Goal: Contribute content: Add original content to the website for others to see

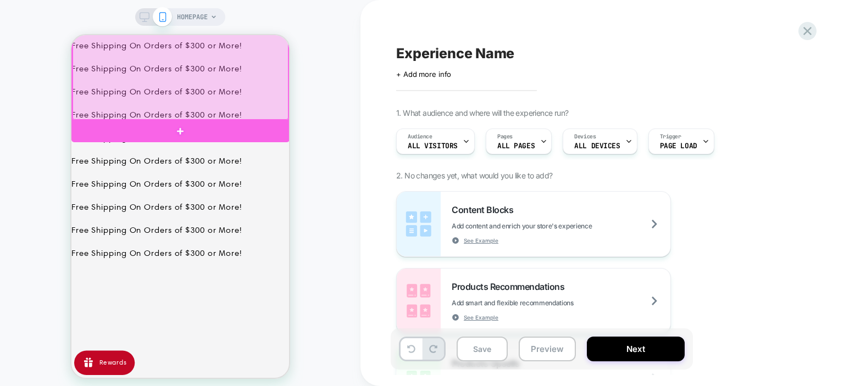
scroll to position [165, 0]
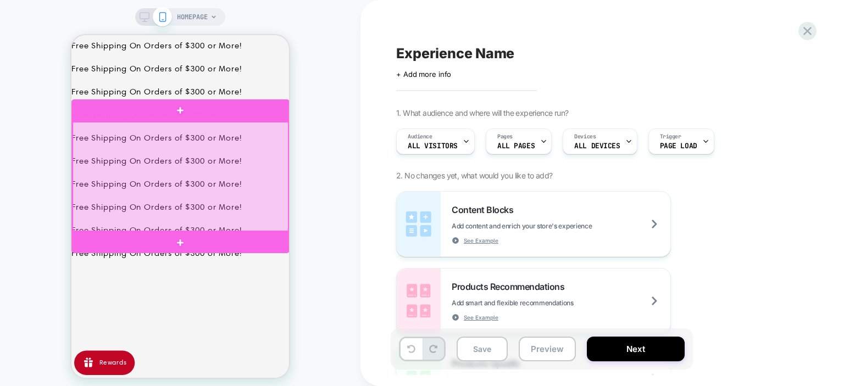
click at [273, 193] on div at bounding box center [181, 176] width 216 height 109
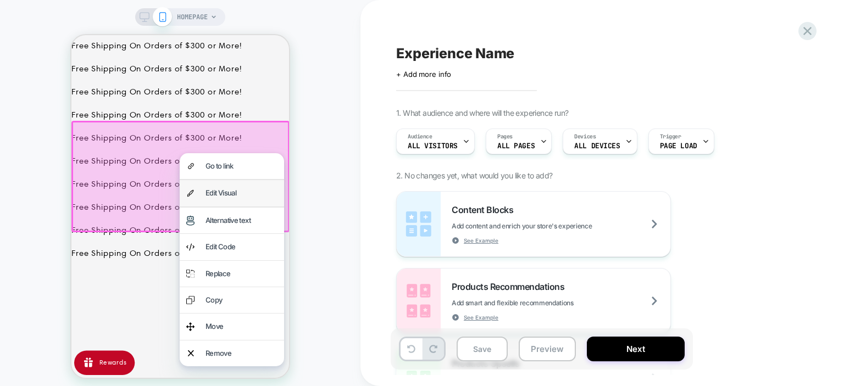
click at [236, 193] on div "Edit Visual" at bounding box center [242, 193] width 72 height 13
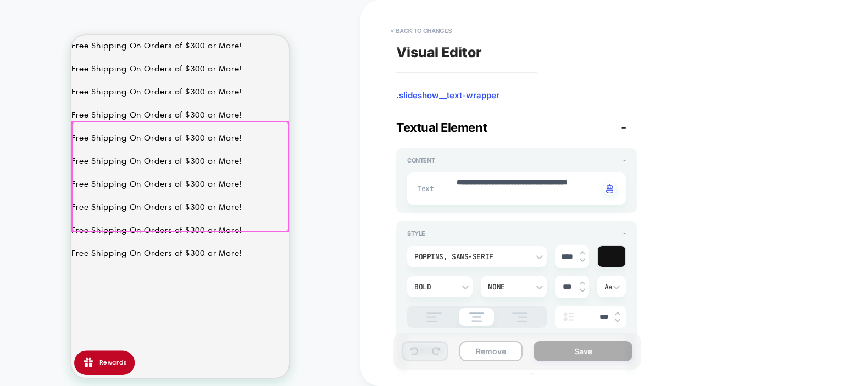
scroll to position [135, 0]
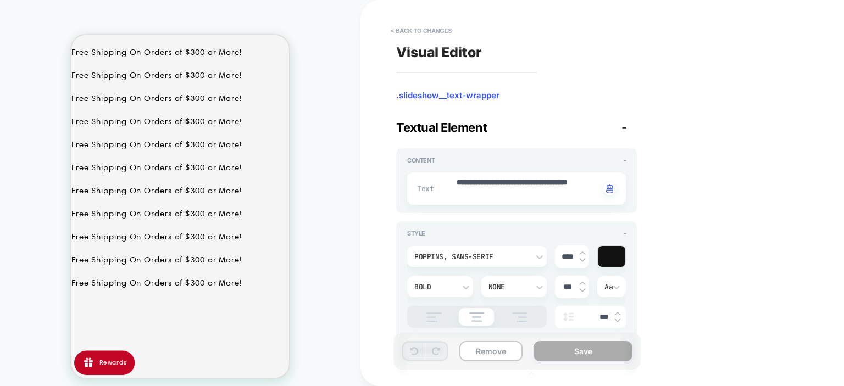
type textarea "*"
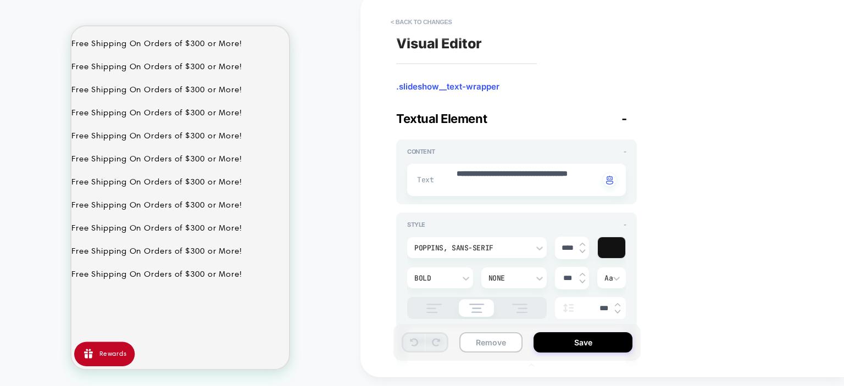
scroll to position [134, 0]
click at [414, 25] on button "< Back to changes" at bounding box center [421, 22] width 73 height 18
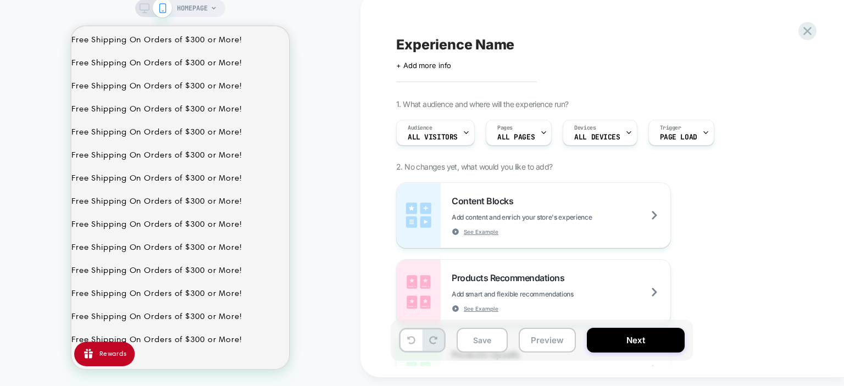
scroll to position [0, 0]
click at [373, 77] on div "Experience Name Click to edit experience details + Add more info 1. What audien…" at bounding box center [603, 184] width 484 height 386
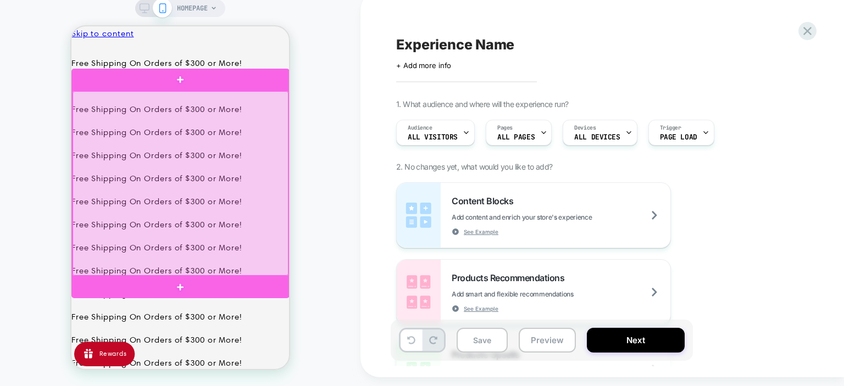
click at [212, 162] on div at bounding box center [181, 183] width 216 height 185
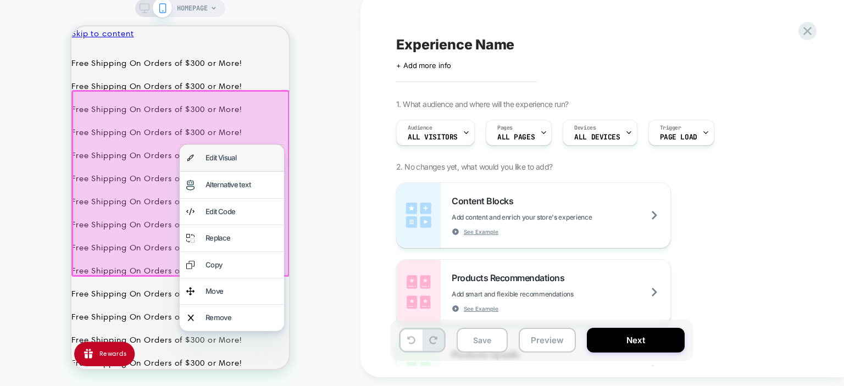
click at [225, 159] on div "Edit Visual" at bounding box center [242, 158] width 72 height 13
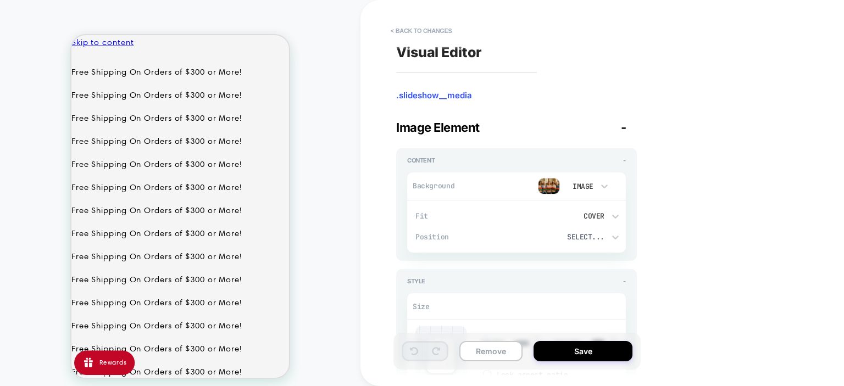
scroll to position [33, 0]
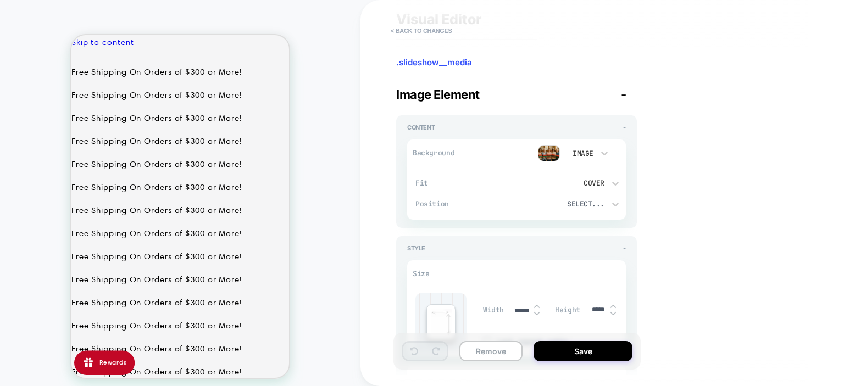
click at [552, 158] on img at bounding box center [549, 153] width 22 height 16
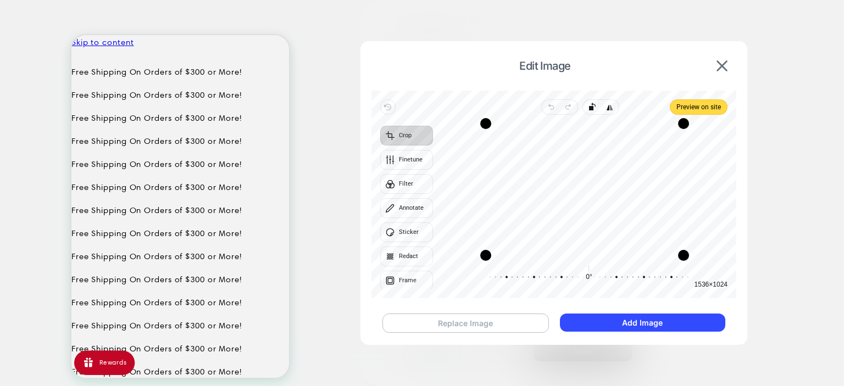
click at [513, 329] on button "Replace Image" at bounding box center [466, 323] width 167 height 19
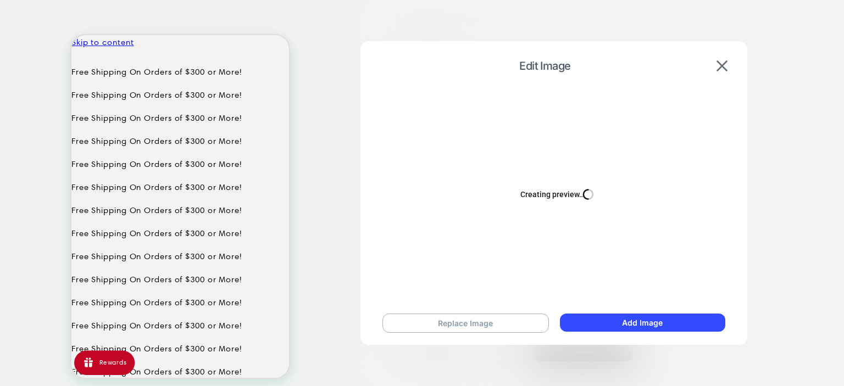
click at [651, 184] on div "Creating preview… Busy" at bounding box center [554, 195] width 365 height 208
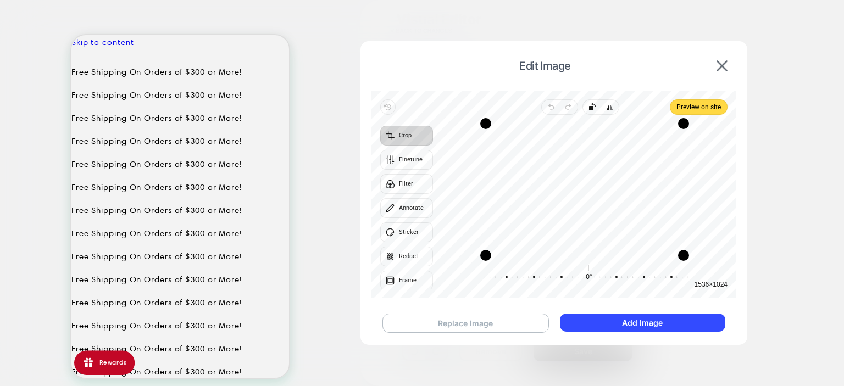
click at [480, 325] on button "Replace Image" at bounding box center [466, 323] width 167 height 19
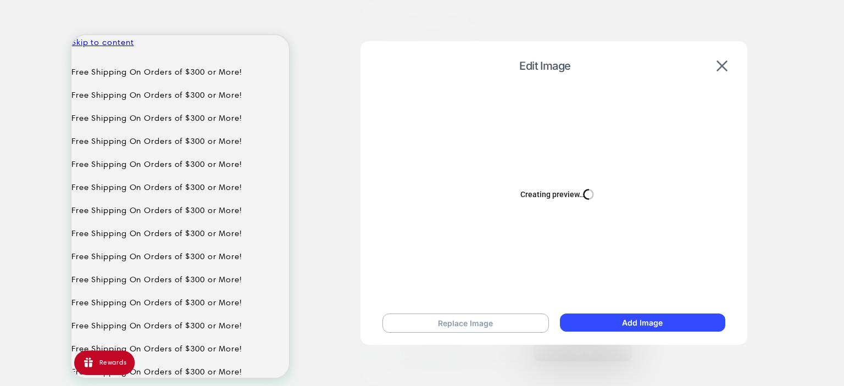
click at [806, 133] on div at bounding box center [422, 193] width 844 height 386
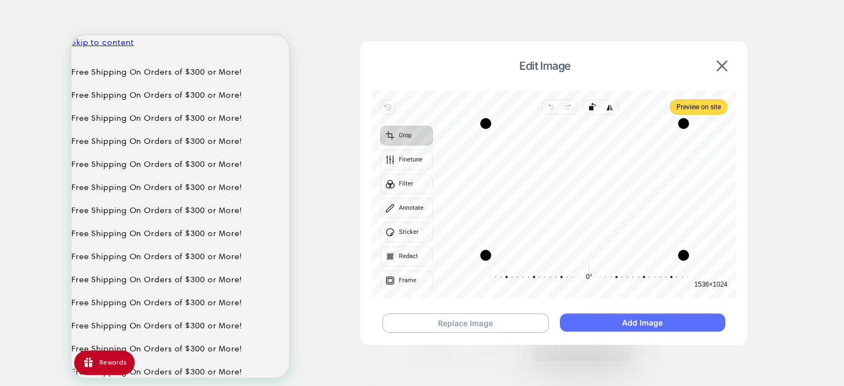
click at [641, 323] on button "Add Image" at bounding box center [642, 323] width 165 height 18
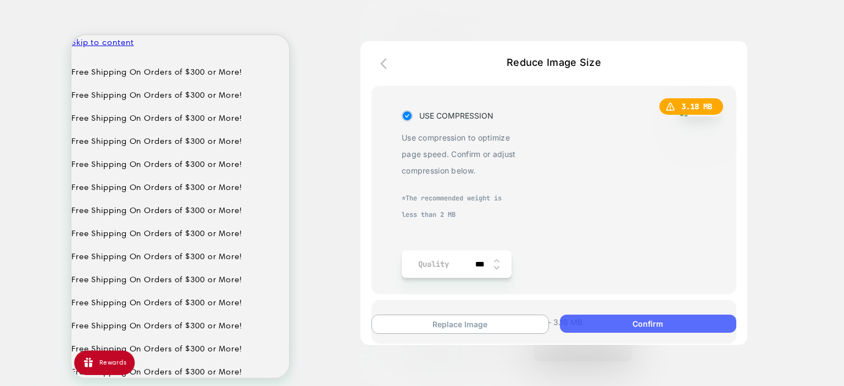
click at [672, 326] on button "Confirm" at bounding box center [648, 324] width 176 height 18
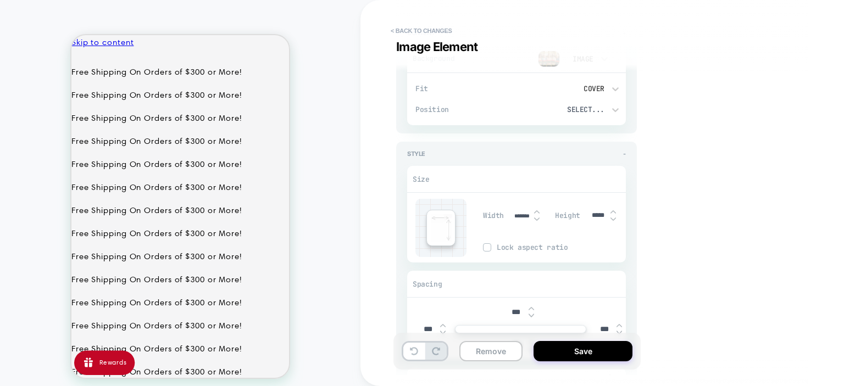
scroll to position [128, 0]
click at [614, 88] on icon at bounding box center [615, 89] width 7 height 4
click at [614, 88] on div at bounding box center [422, 193] width 844 height 386
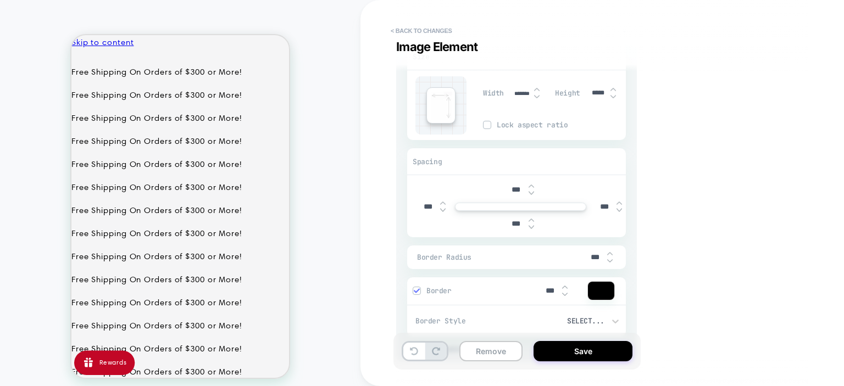
scroll to position [296, 0]
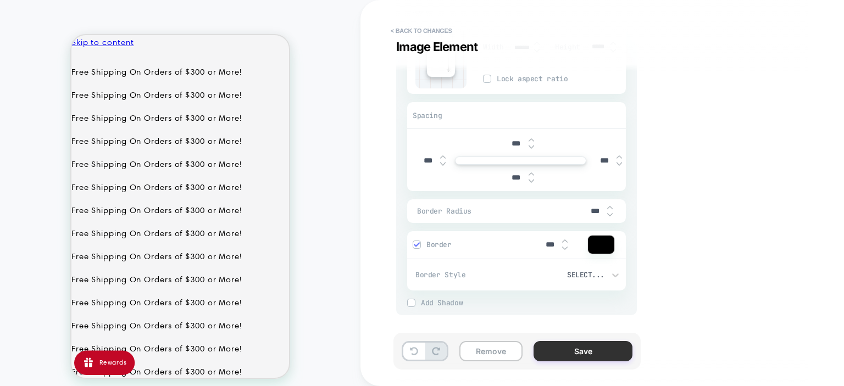
click at [584, 351] on button "Save" at bounding box center [583, 351] width 99 height 20
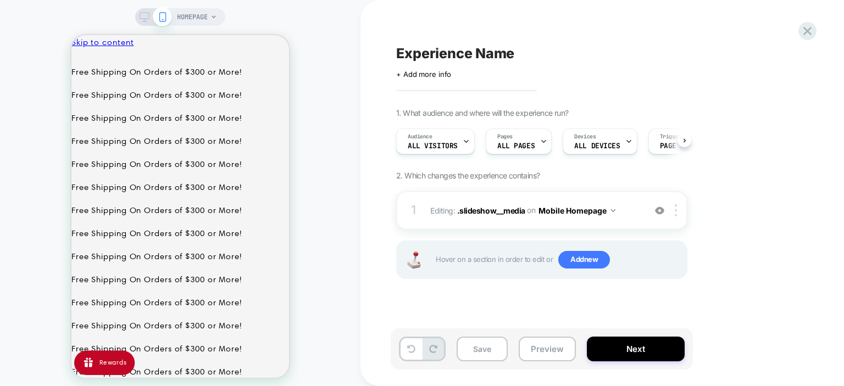
scroll to position [0, 0]
click at [625, 143] on icon at bounding box center [628, 141] width 7 height 7
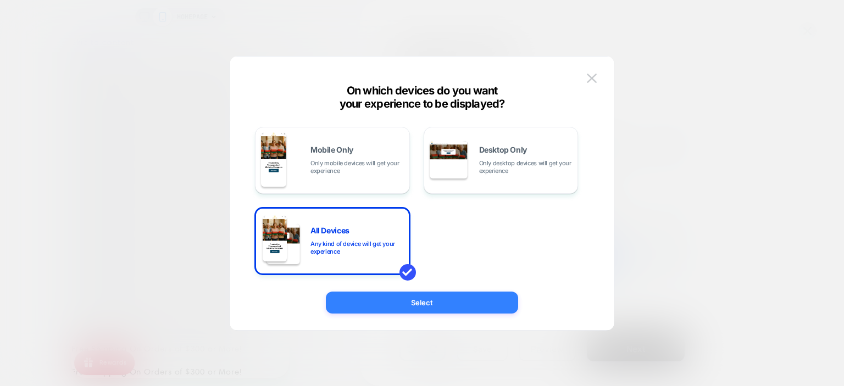
click at [446, 311] on button "Select" at bounding box center [422, 303] width 192 height 22
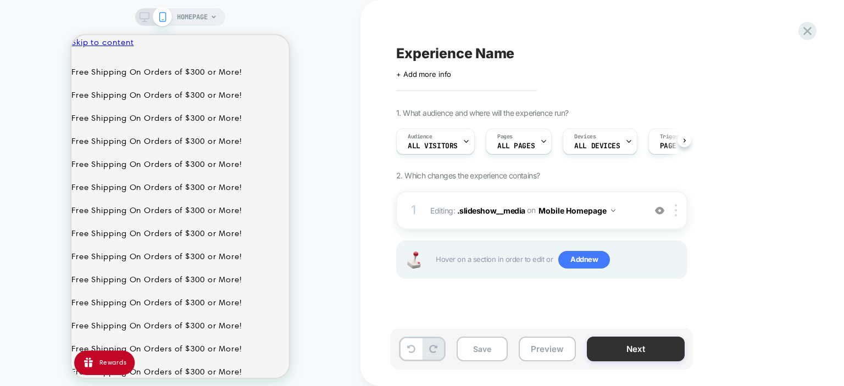
click at [653, 344] on button "Next" at bounding box center [636, 349] width 98 height 25
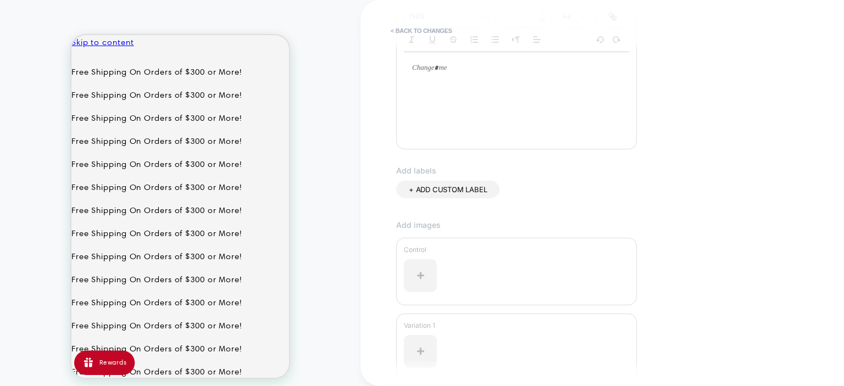
scroll to position [313, 0]
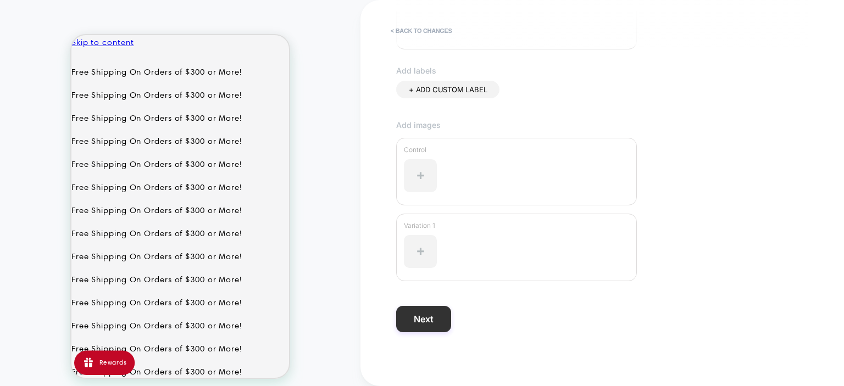
type input "**********"
click at [434, 318] on button "Next" at bounding box center [423, 319] width 55 height 26
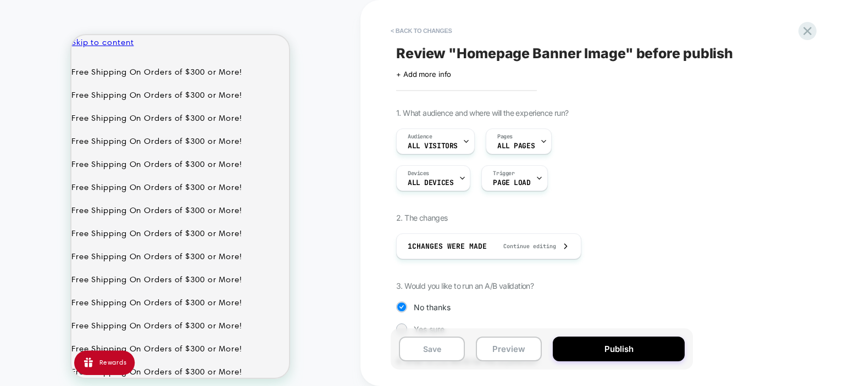
scroll to position [95, 0]
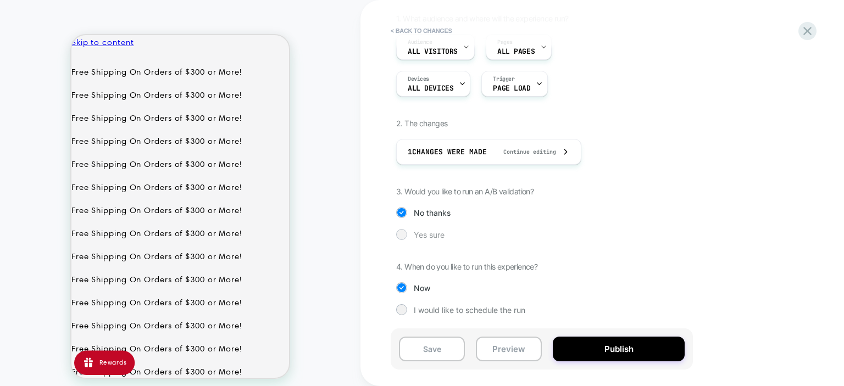
click at [406, 232] on div at bounding box center [401, 234] width 8 height 8
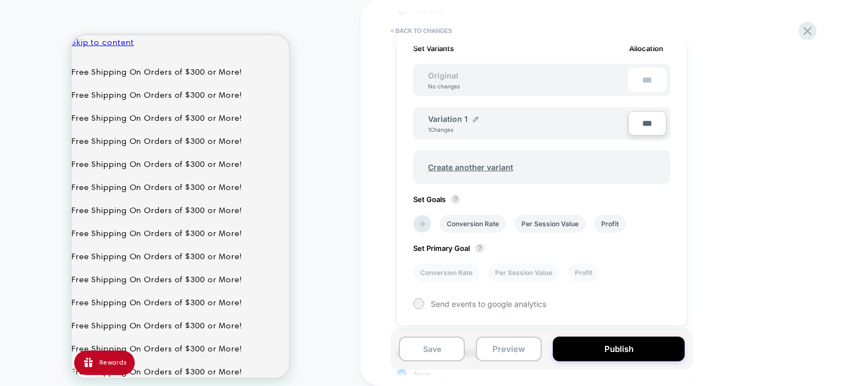
scroll to position [328, 0]
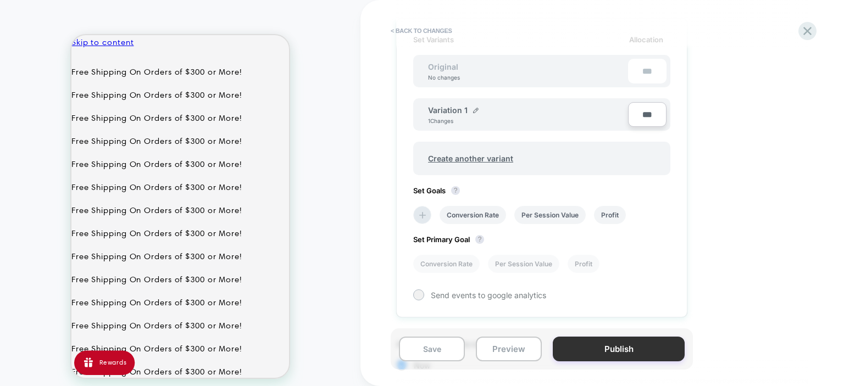
click at [621, 350] on button "Publish" at bounding box center [619, 349] width 132 height 25
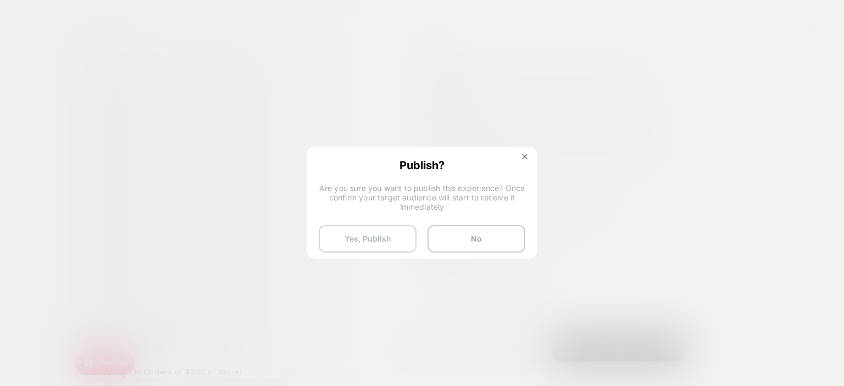
click at [379, 240] on button "Yes, Publish" at bounding box center [368, 238] width 98 height 27
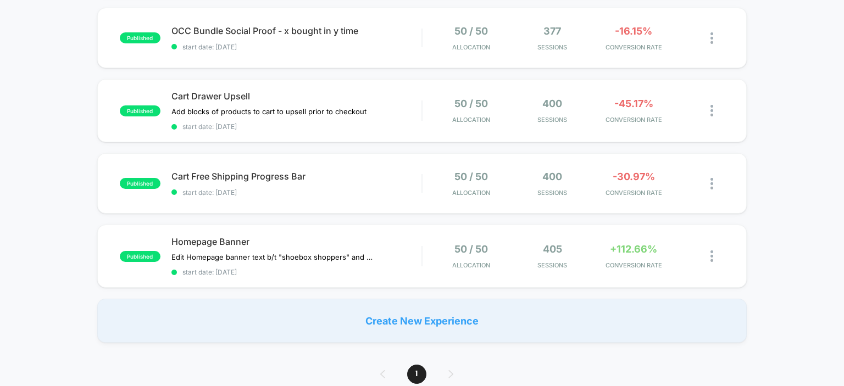
scroll to position [257, 0]
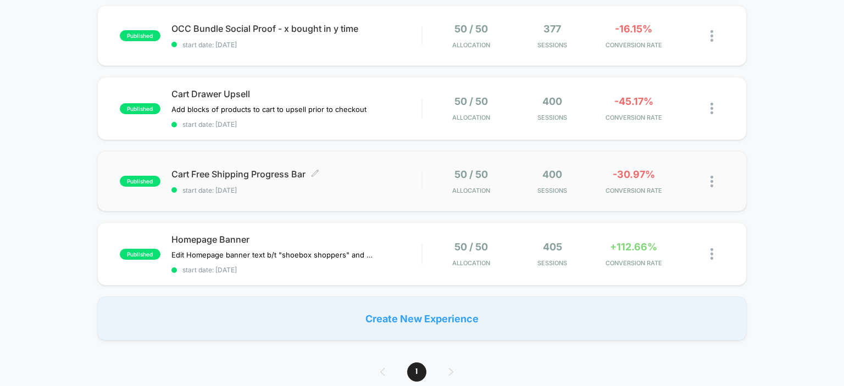
click at [235, 174] on span "Cart Free Shipping Progress Bar Click to edit experience details" at bounding box center [296, 174] width 251 height 11
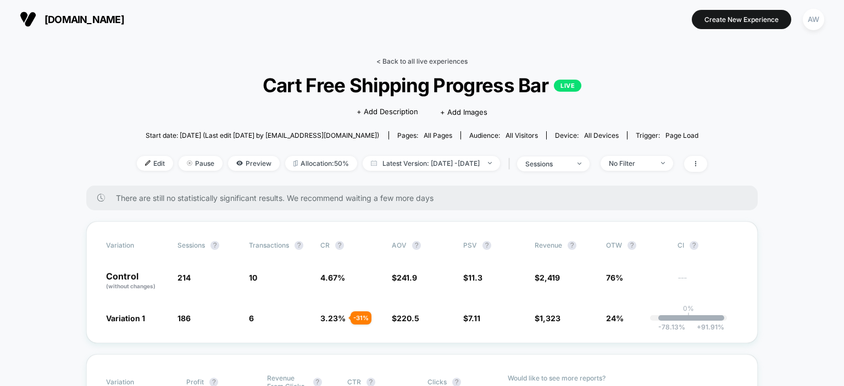
click at [398, 59] on link "< Back to all live experiences" at bounding box center [421, 61] width 91 height 8
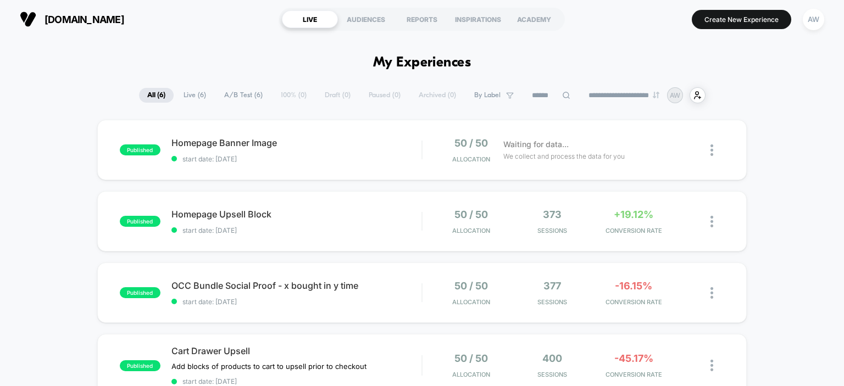
scroll to position [222, 0]
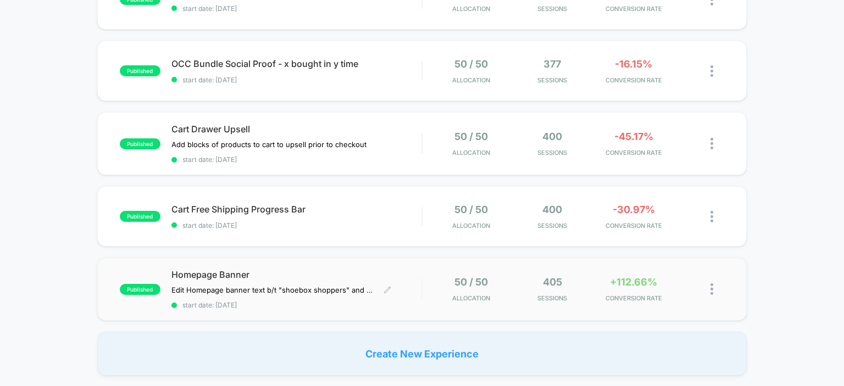
click at [214, 275] on span "Homepage Banner" at bounding box center [296, 274] width 251 height 11
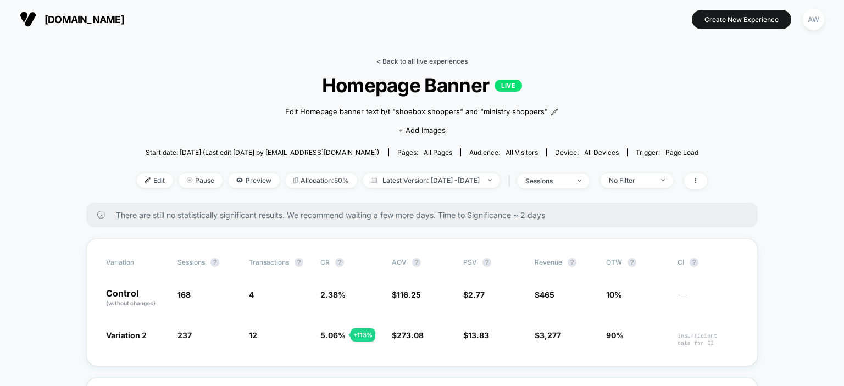
click at [411, 63] on link "< Back to all live experiences" at bounding box center [421, 61] width 91 height 8
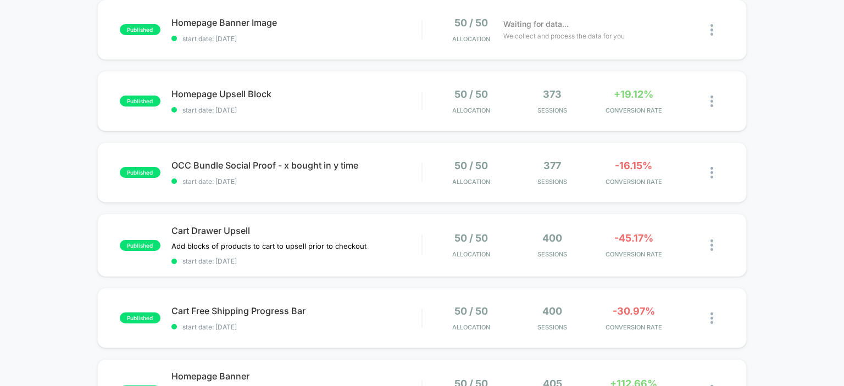
scroll to position [119, 0]
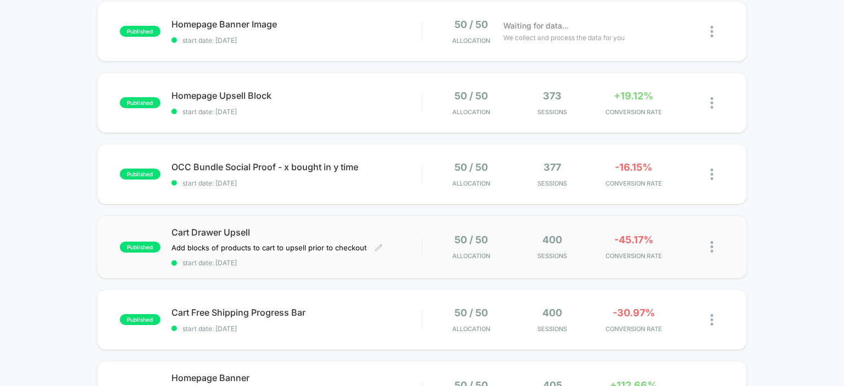
click at [203, 232] on span "Cart Drawer Upsell" at bounding box center [296, 232] width 251 height 11
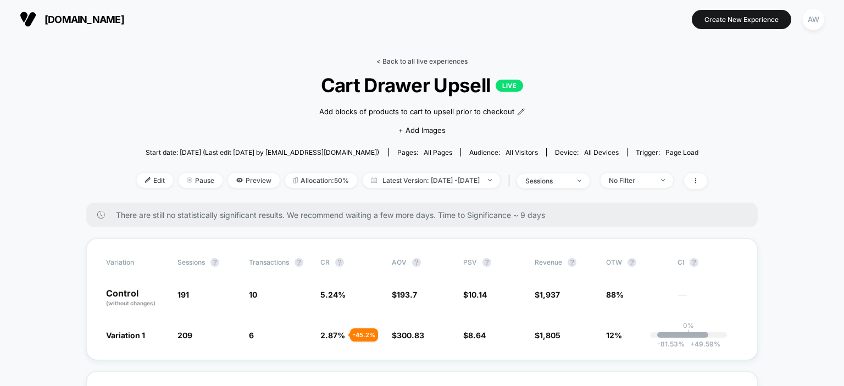
click at [420, 60] on link "< Back to all live experiences" at bounding box center [421, 61] width 91 height 8
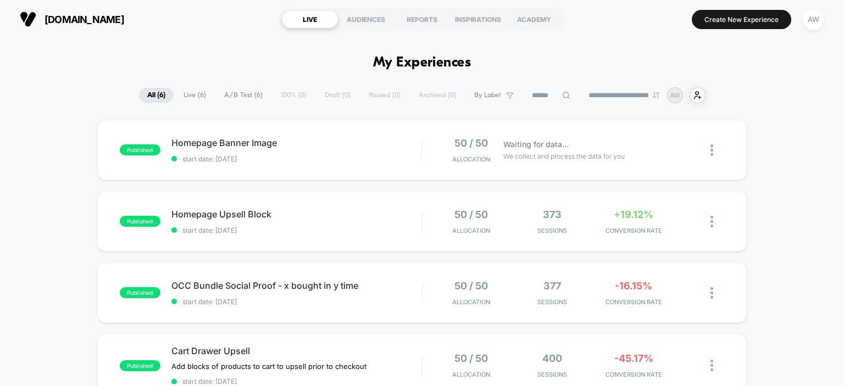
scroll to position [101, 0]
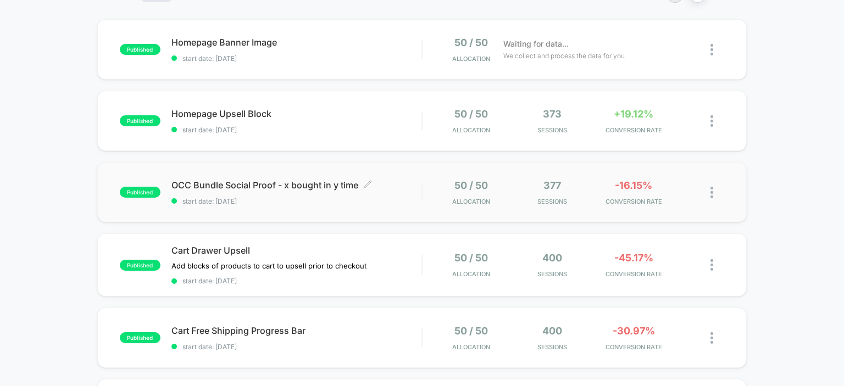
click at [296, 187] on span "OCC Bundle Social Proof - x bought in y time Click to edit experience details" at bounding box center [296, 185] width 251 height 11
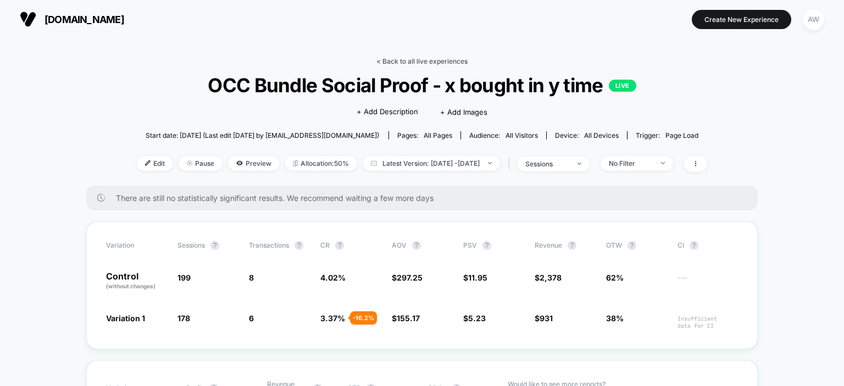
click at [446, 60] on link "< Back to all live experiences" at bounding box center [421, 61] width 91 height 8
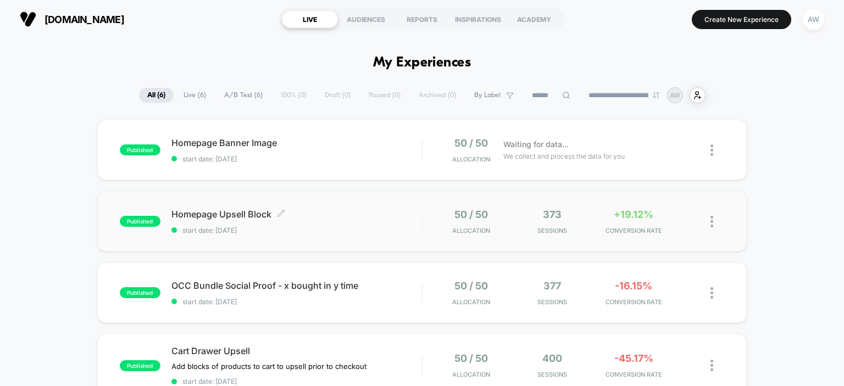
click at [234, 217] on span "Homepage Upsell Block Click to edit experience details" at bounding box center [296, 214] width 251 height 11
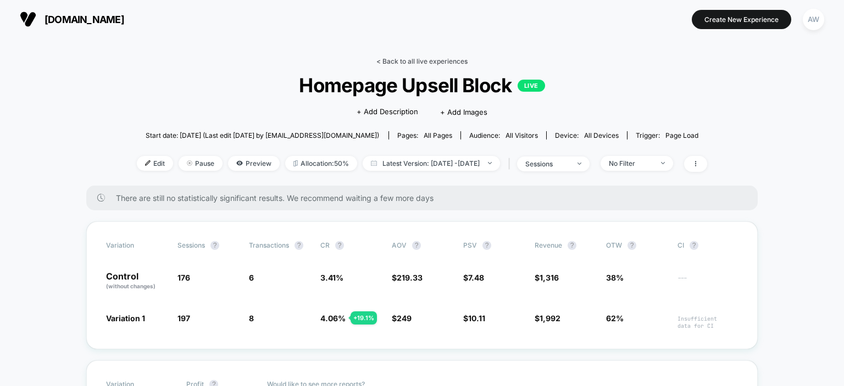
click at [433, 62] on link "< Back to all live experiences" at bounding box center [421, 61] width 91 height 8
